Goal: Information Seeking & Learning: Learn about a topic

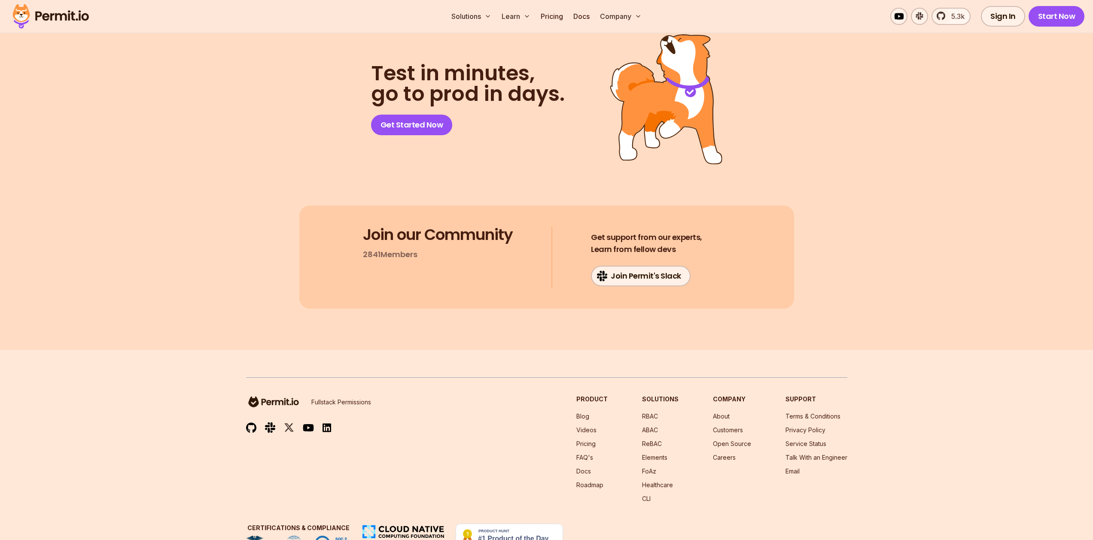
scroll to position [4453, 0]
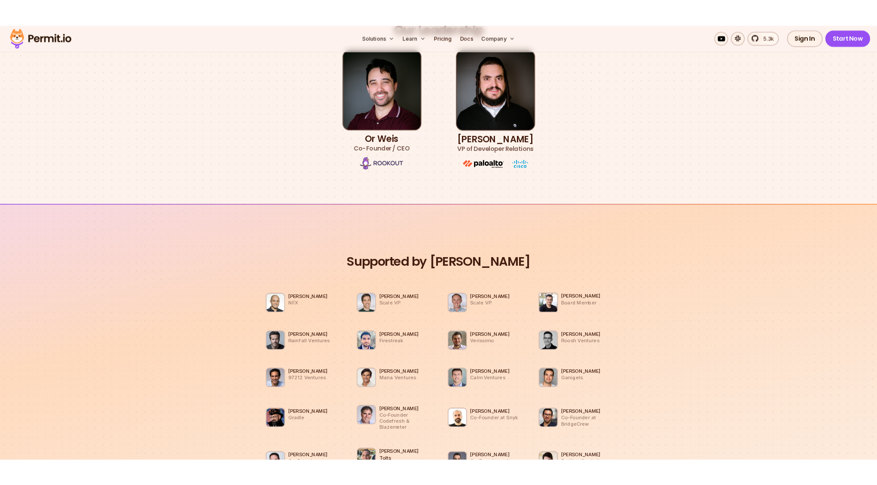
scroll to position [479, 0]
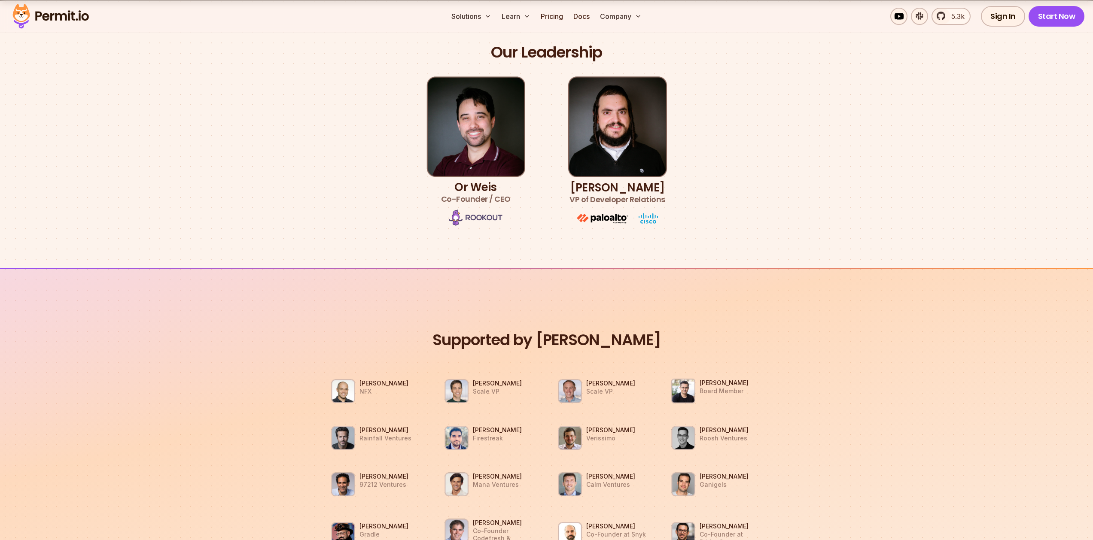
click at [479, 193] on h3 "Or Weis Co-Founder / CEO" at bounding box center [476, 193] width 70 height 24
copy h3 "Or Weis"
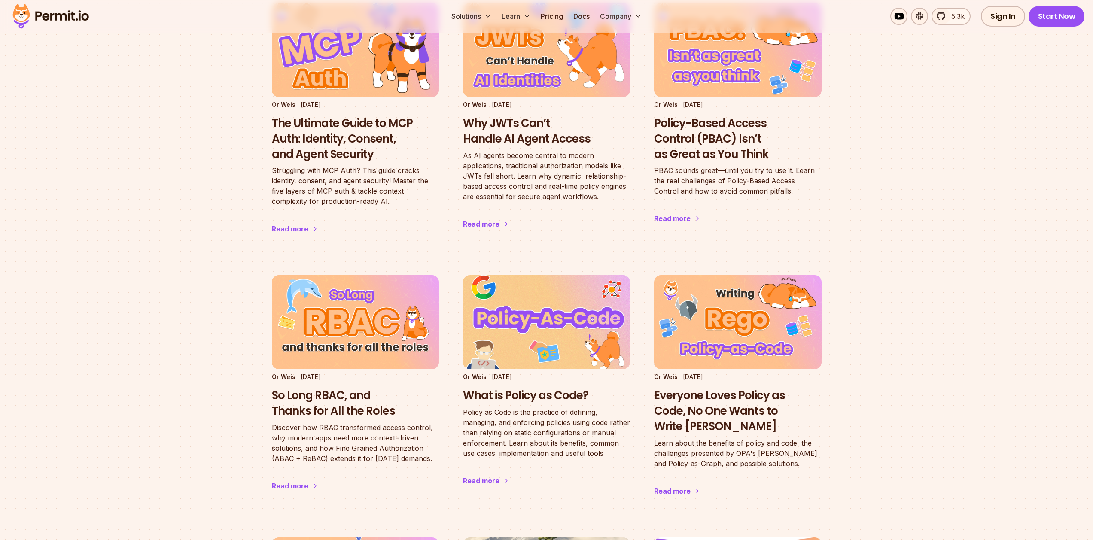
scroll to position [284, 0]
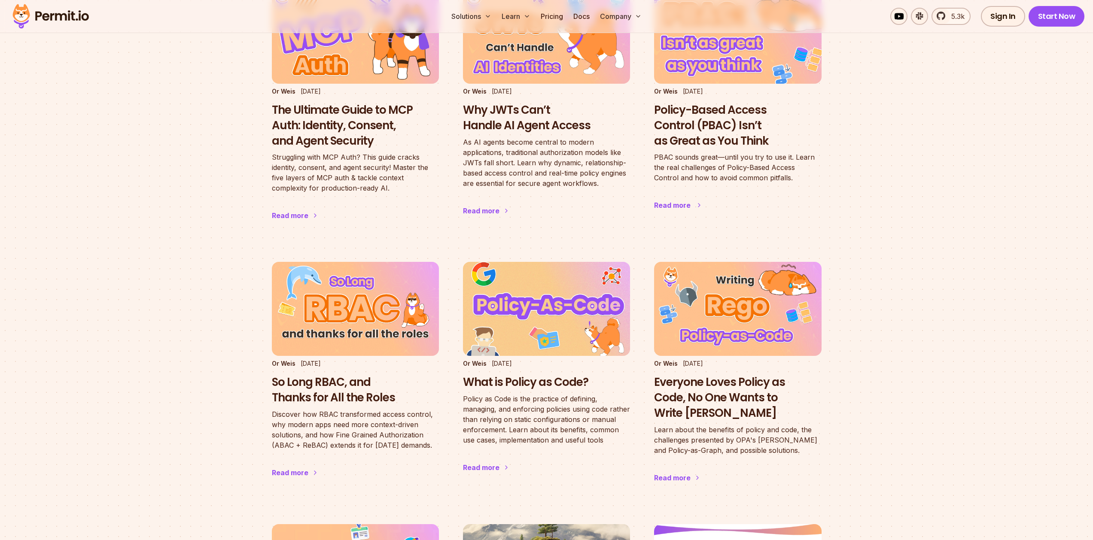
click at [715, 131] on h3 "Policy-Based Access Control (PBAC) Isn’t as Great as You Think" at bounding box center [737, 126] width 167 height 46
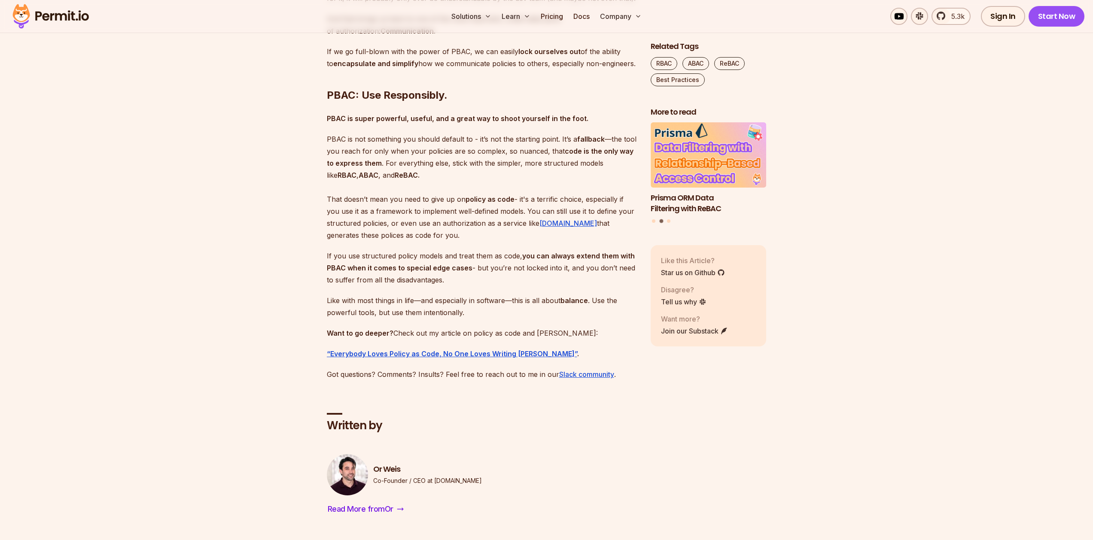
scroll to position [4256, 0]
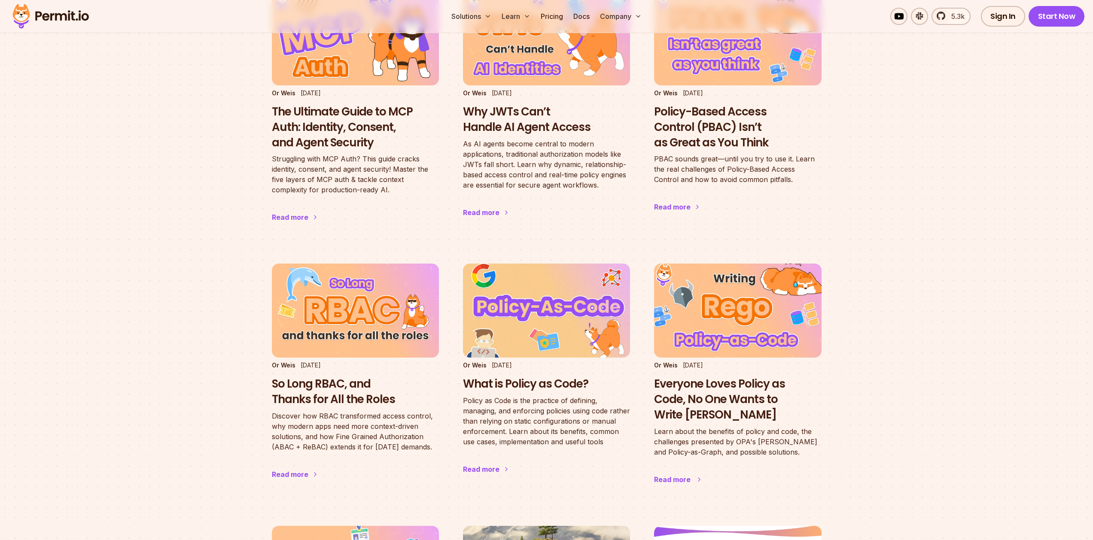
scroll to position [283, 0]
click at [736, 302] on img at bounding box center [738, 311] width 184 height 104
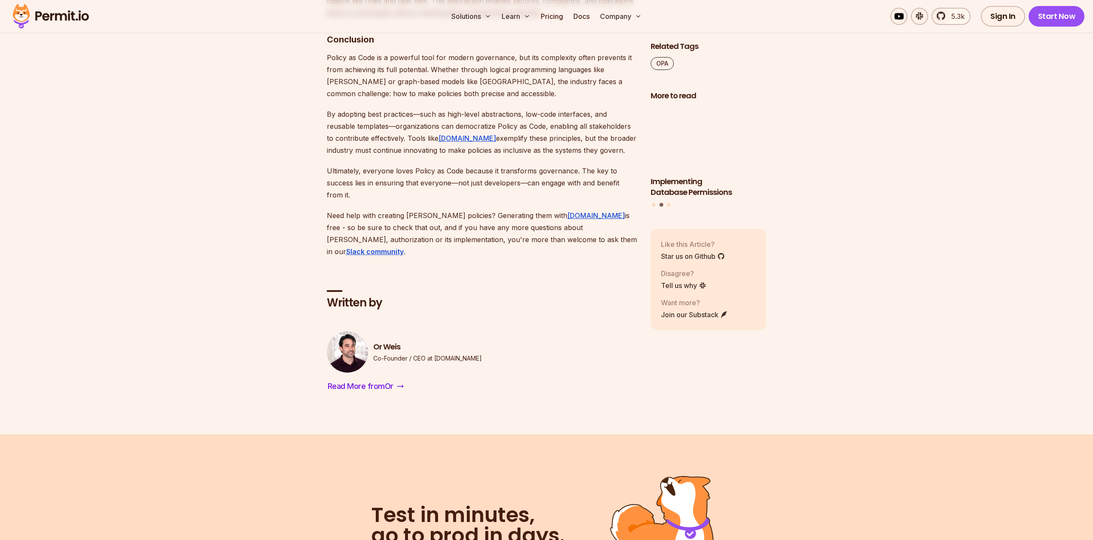
scroll to position [3041, 0]
